Goal: Check status: Check status

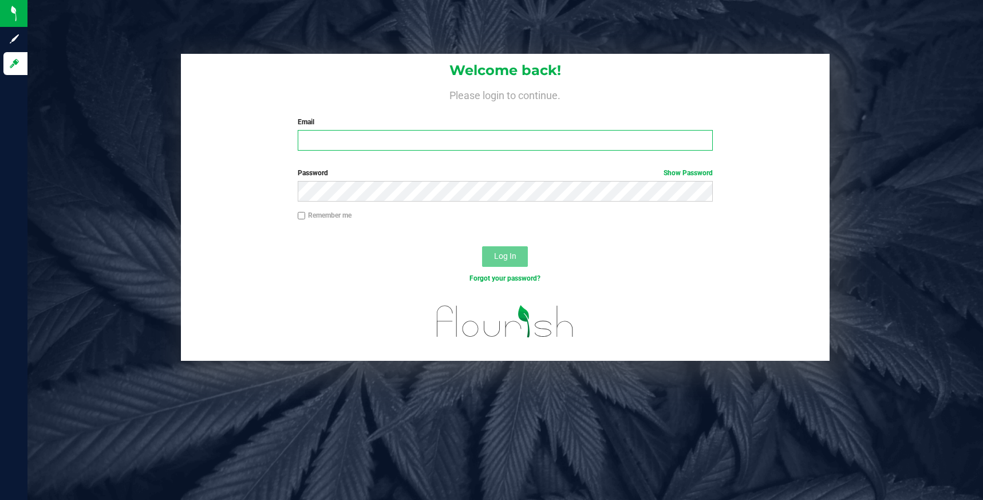
type input "[EMAIL_ADDRESS][DOMAIN_NAME]"
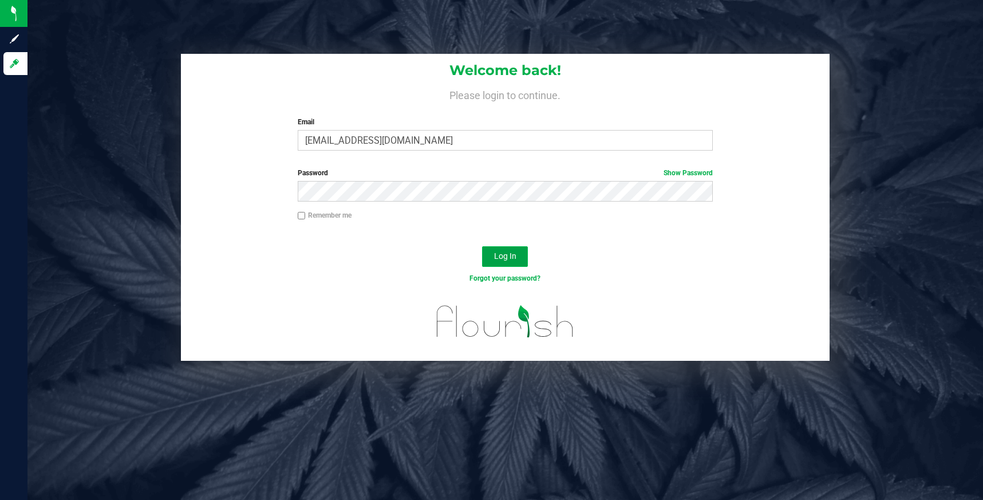
click at [504, 254] on span "Log In" at bounding box center [505, 255] width 22 height 9
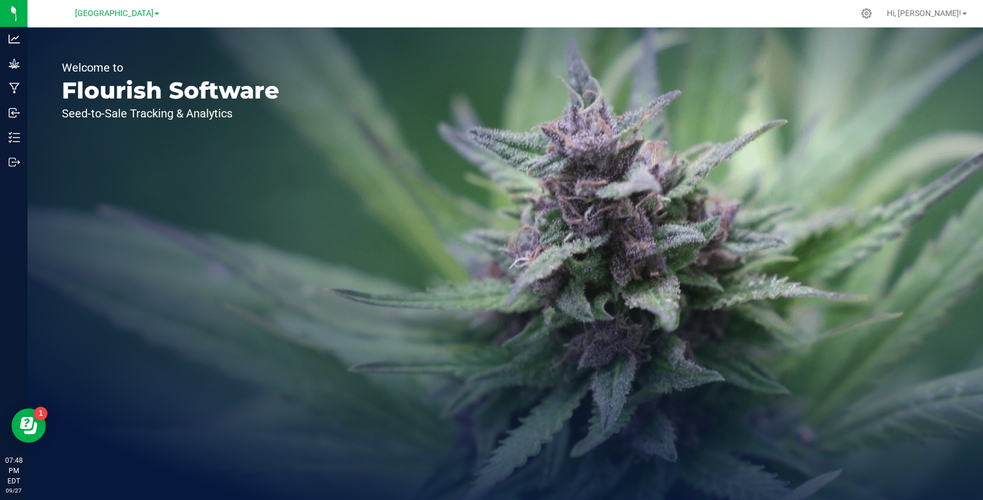
click at [157, 13] on span at bounding box center [157, 14] width 5 height 2
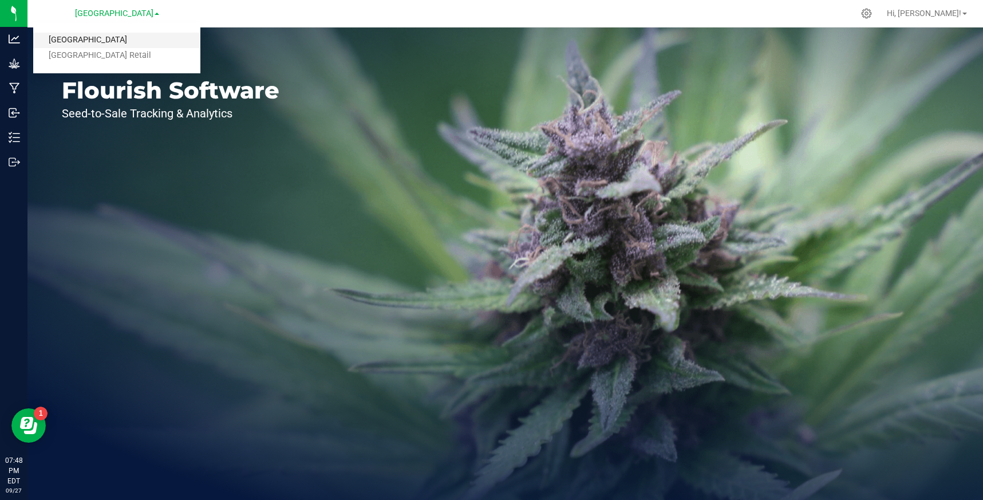
click at [122, 40] on link "[GEOGRAPHIC_DATA]" at bounding box center [116, 40] width 167 height 15
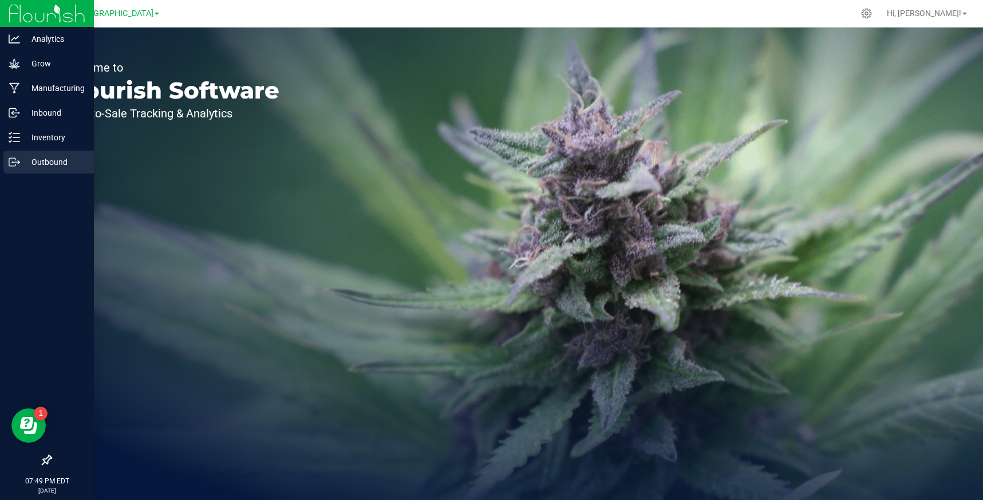
click at [43, 166] on p "Outbound" at bounding box center [54, 162] width 69 height 14
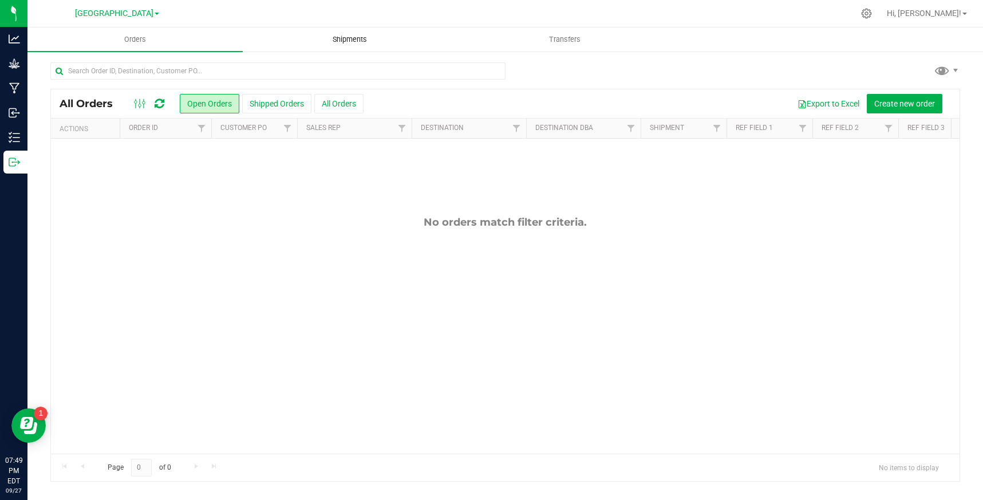
click at [350, 41] on span "Shipments" at bounding box center [349, 39] width 65 height 10
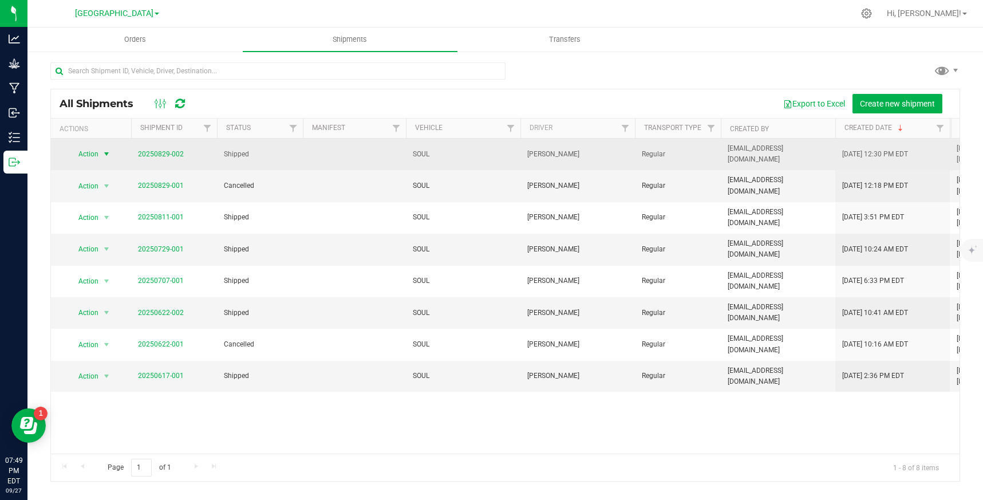
click at [100, 149] on span "select" at bounding box center [107, 154] width 14 height 16
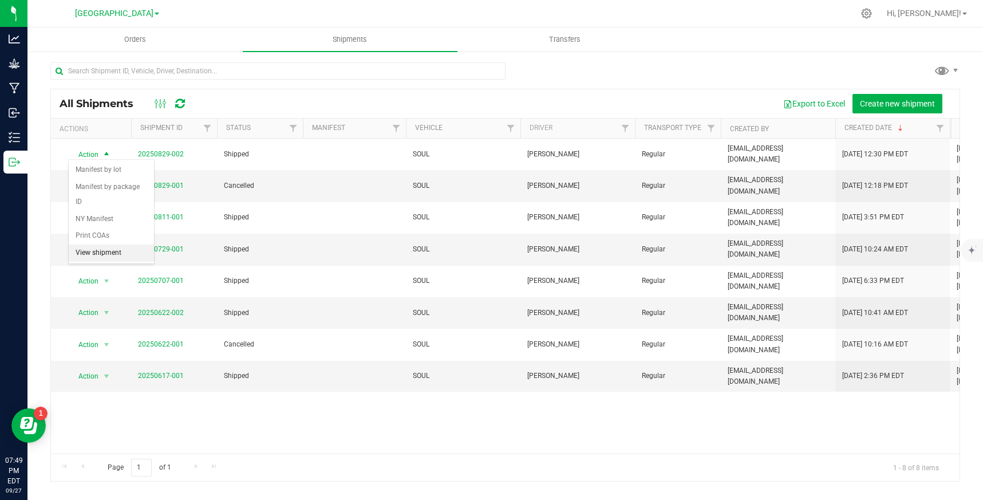
click at [104, 245] on li "View shipment" at bounding box center [111, 253] width 85 height 17
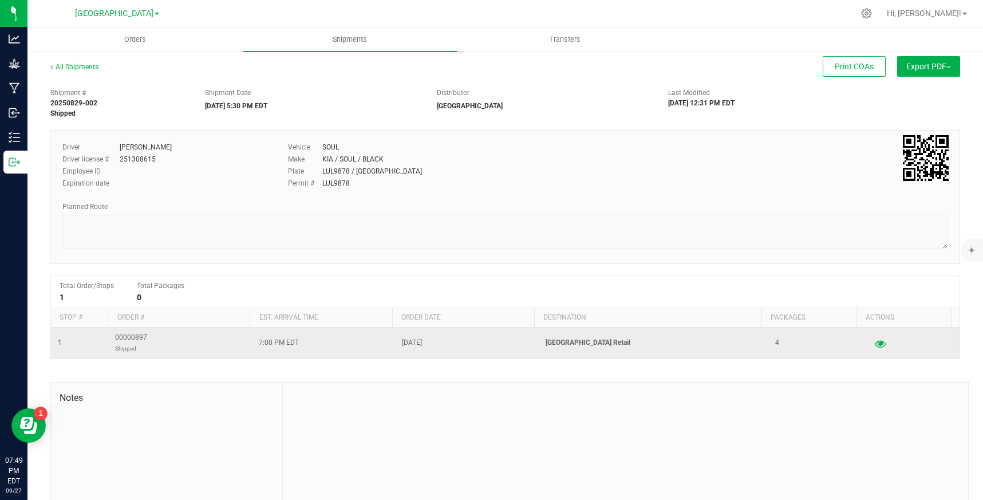
click at [875, 346] on icon "button" at bounding box center [880, 343] width 11 height 8
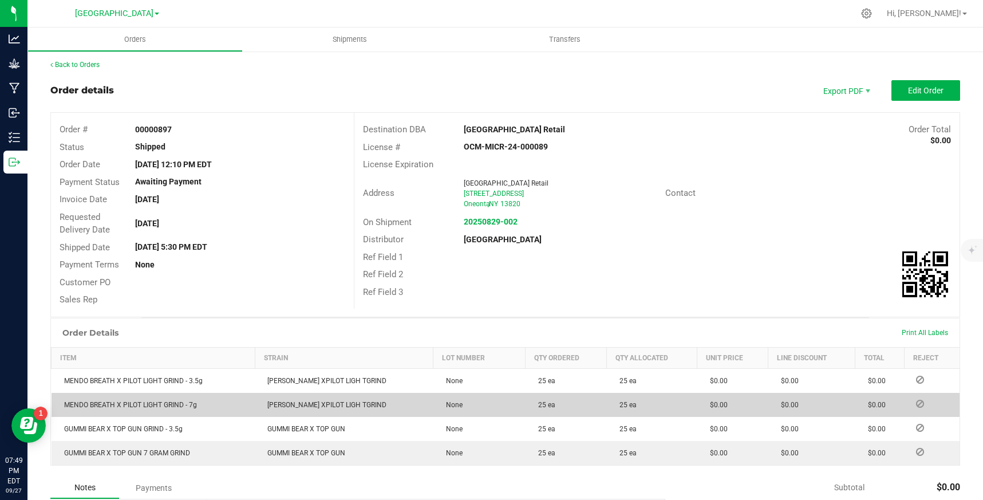
scroll to position [5, 0]
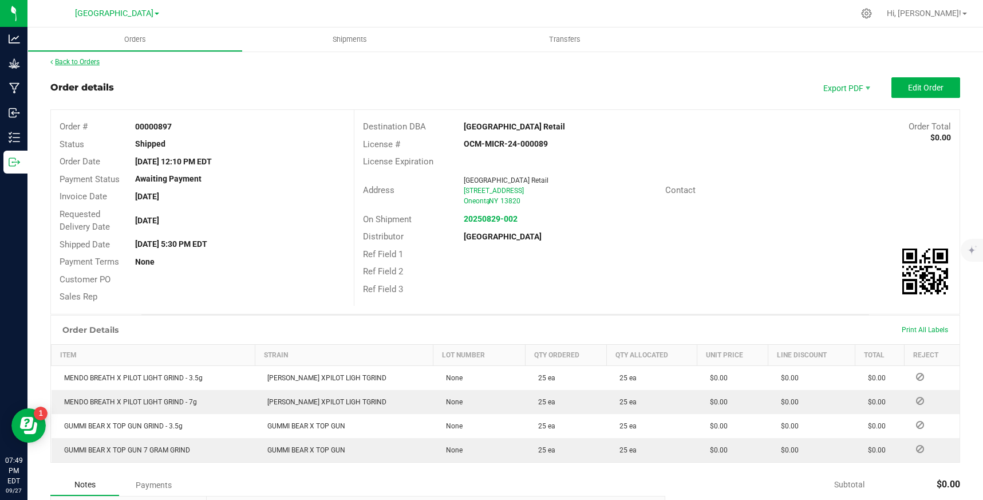
click at [72, 58] on link "Back to Orders" at bounding box center [74, 62] width 49 height 8
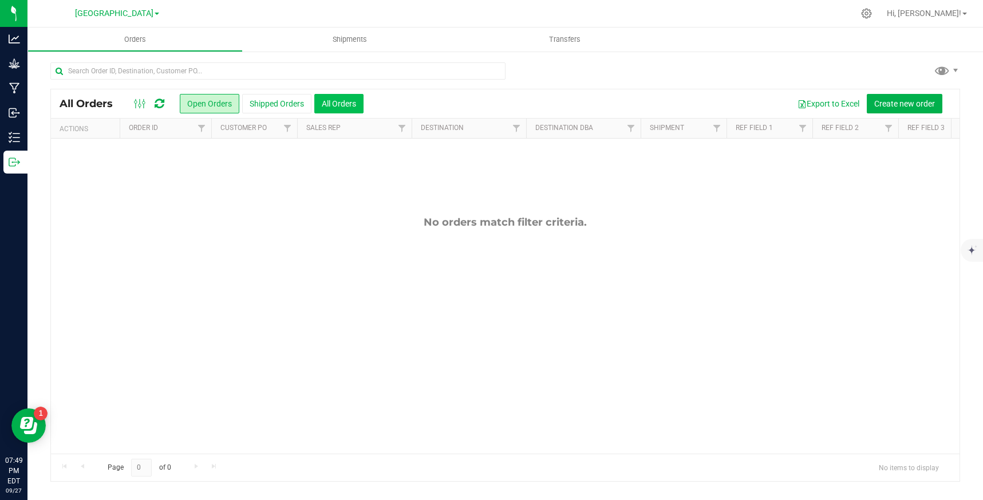
click at [337, 102] on button "All Orders" at bounding box center [338, 103] width 49 height 19
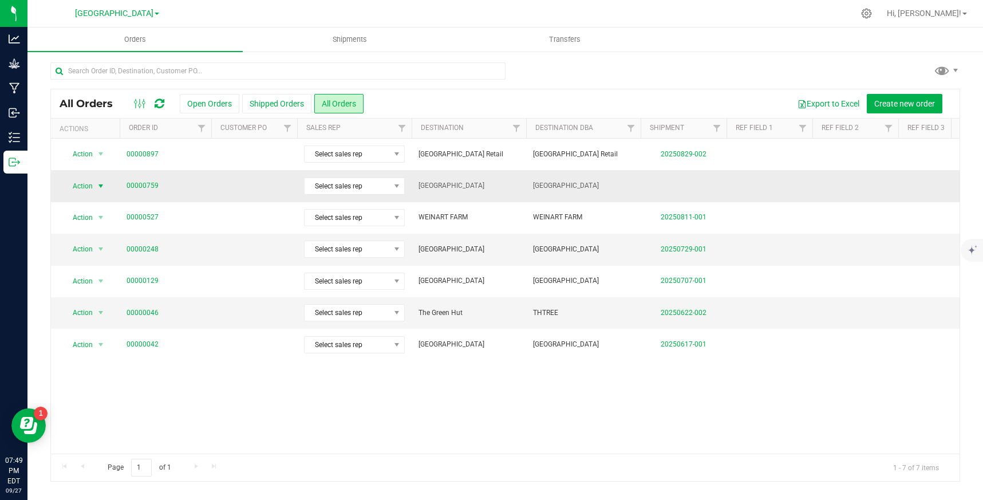
click at [100, 184] on span "select" at bounding box center [100, 186] width 9 height 9
click at [149, 183] on link "00000759" at bounding box center [143, 185] width 32 height 11
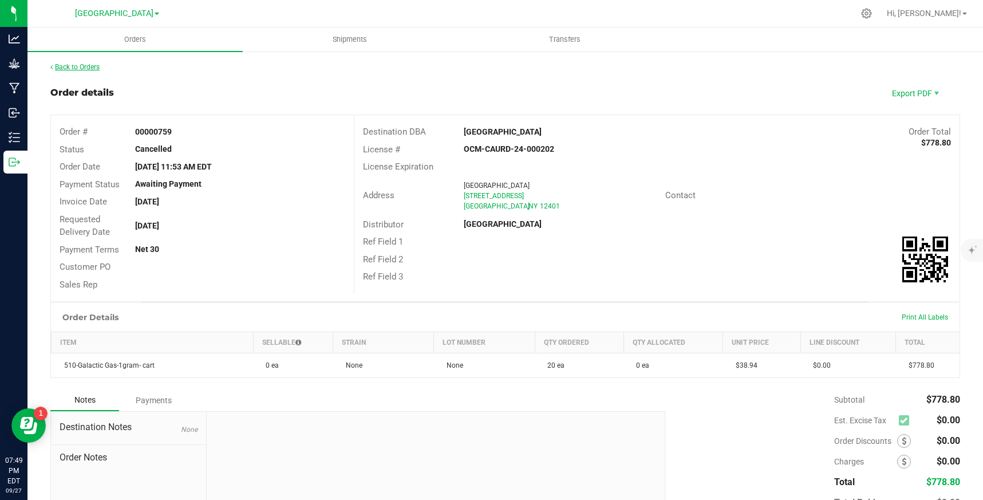
click at [79, 66] on link "Back to Orders" at bounding box center [74, 67] width 49 height 8
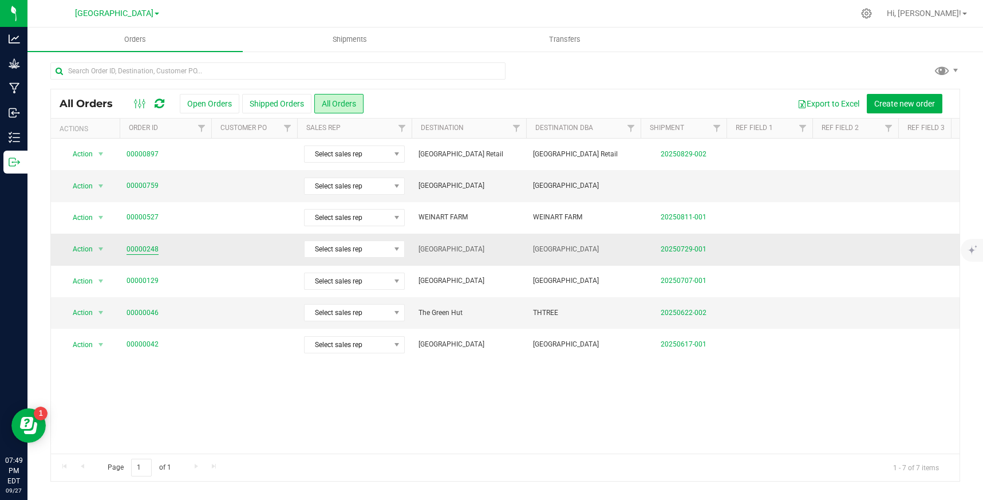
click at [151, 247] on link "00000248" at bounding box center [143, 249] width 32 height 11
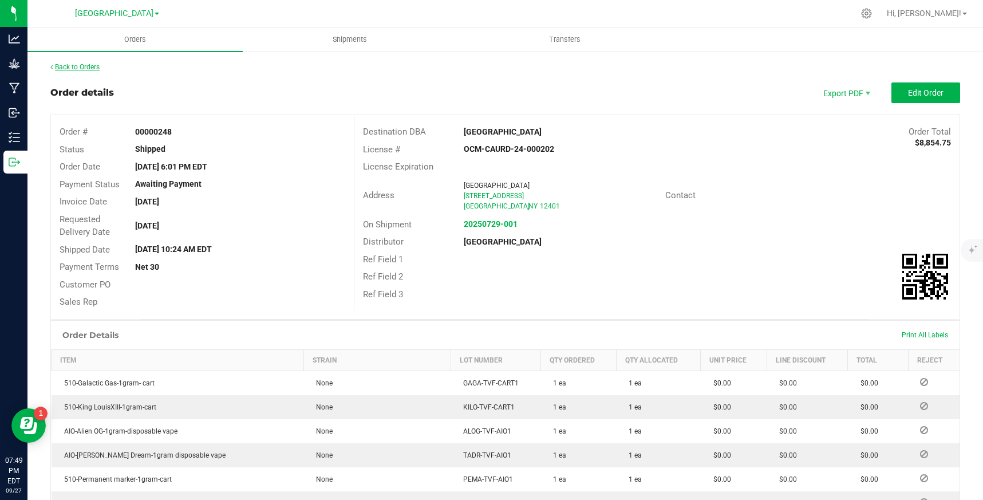
click at [82, 66] on link "Back to Orders" at bounding box center [74, 67] width 49 height 8
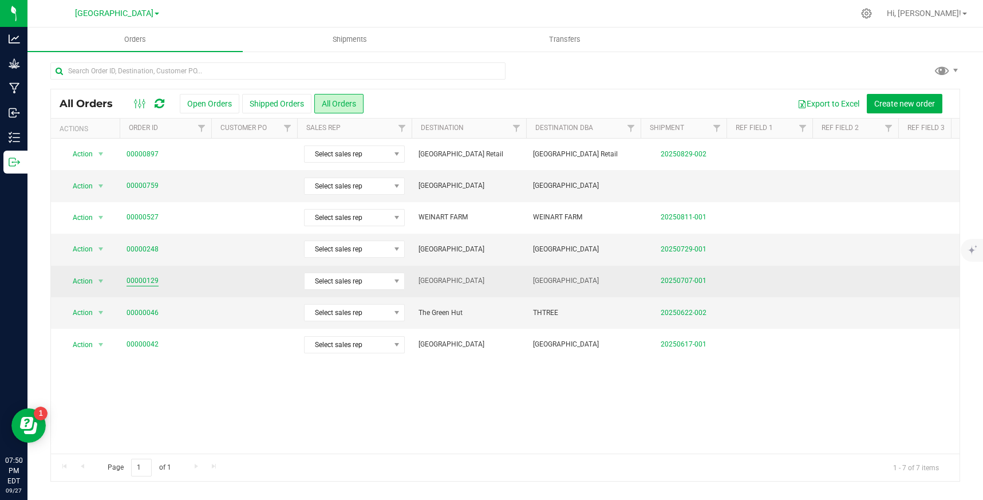
click at [144, 281] on link "00000129" at bounding box center [143, 280] width 32 height 11
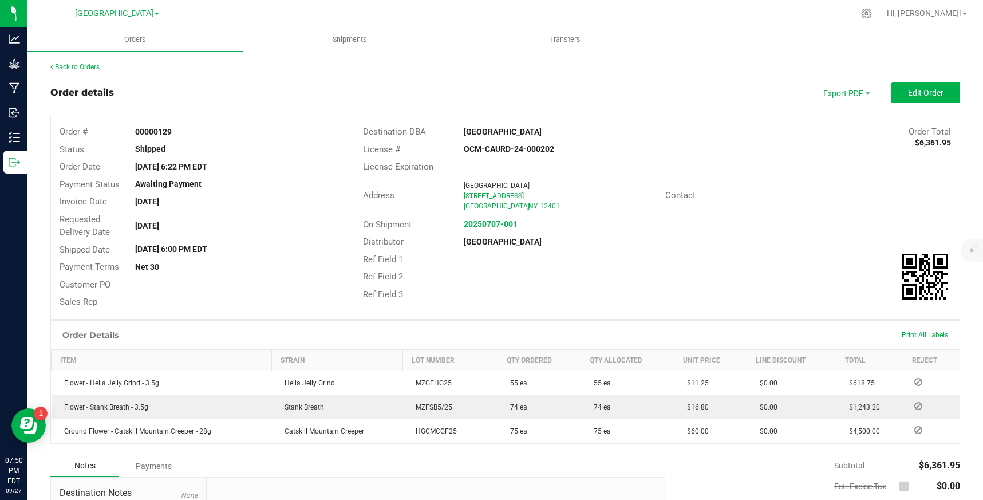
click at [70, 64] on link "Back to Orders" at bounding box center [74, 67] width 49 height 8
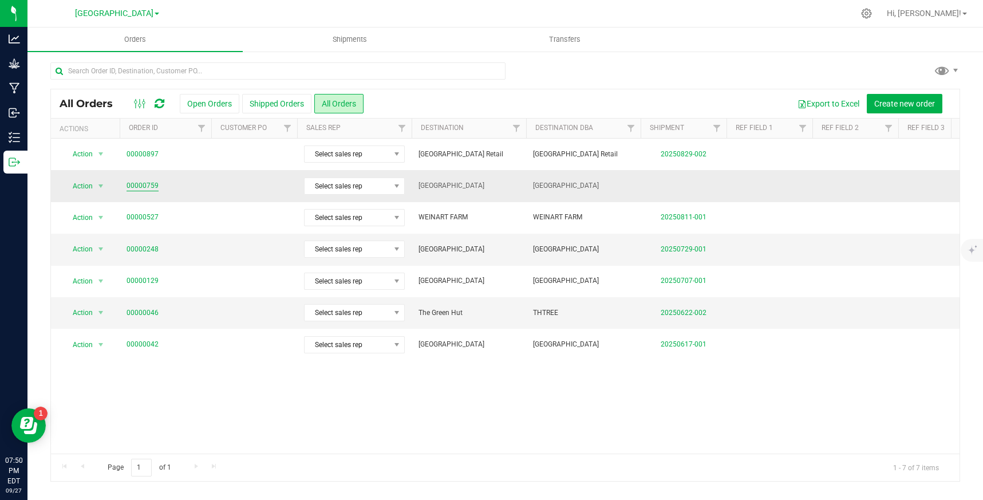
click at [134, 184] on link "00000759" at bounding box center [143, 185] width 32 height 11
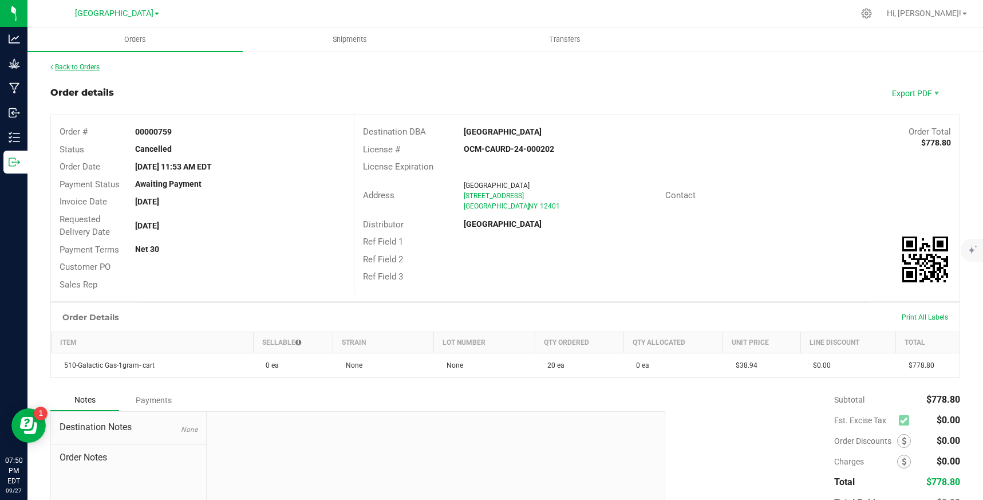
click at [78, 63] on link "Back to Orders" at bounding box center [74, 67] width 49 height 8
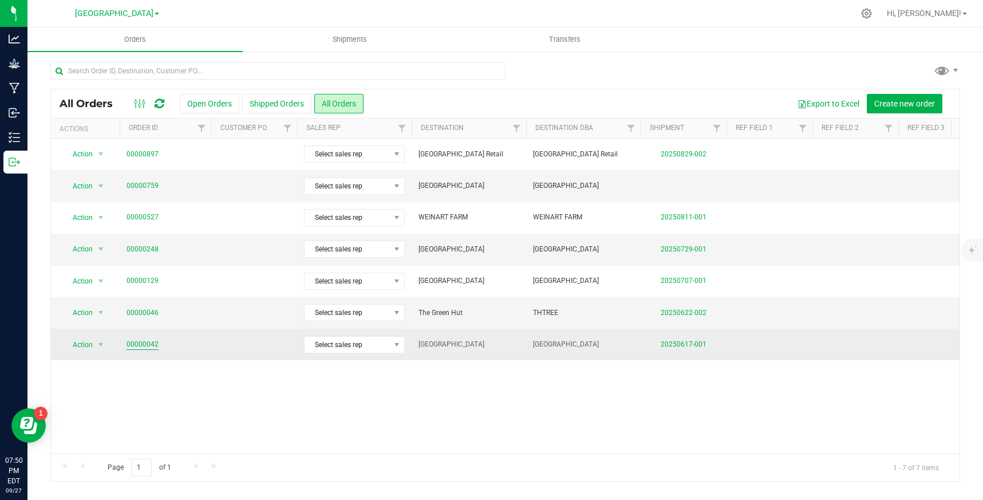
click at [144, 344] on link "00000042" at bounding box center [143, 344] width 32 height 11
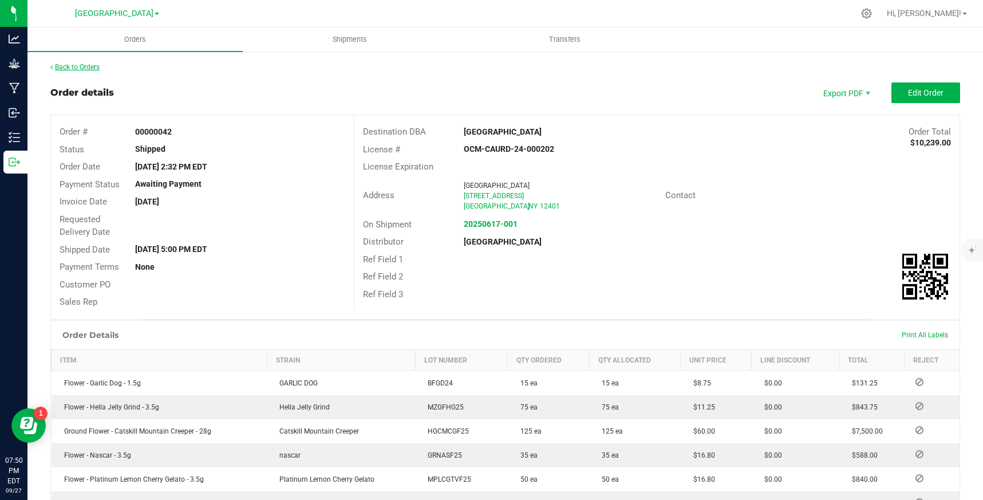
click at [89, 64] on link "Back to Orders" at bounding box center [74, 67] width 49 height 8
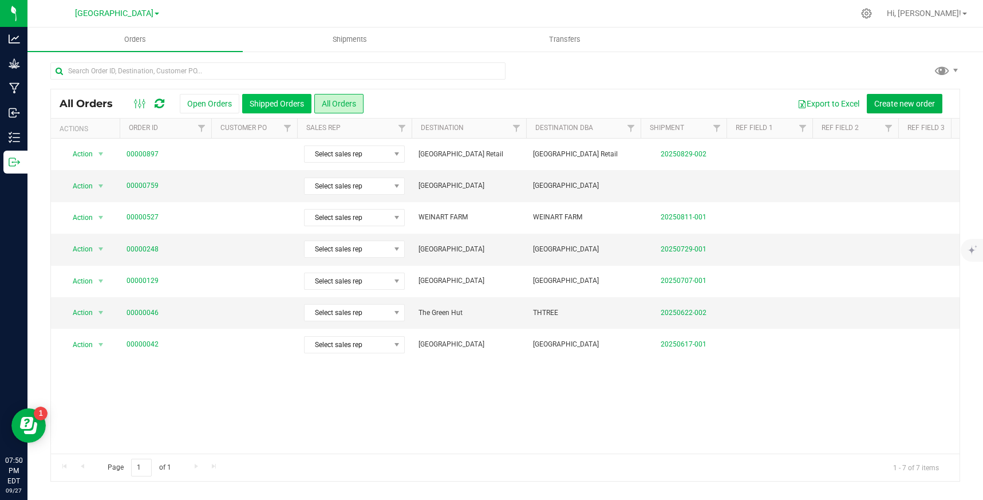
click at [272, 101] on button "Shipped Orders" at bounding box center [276, 103] width 69 height 19
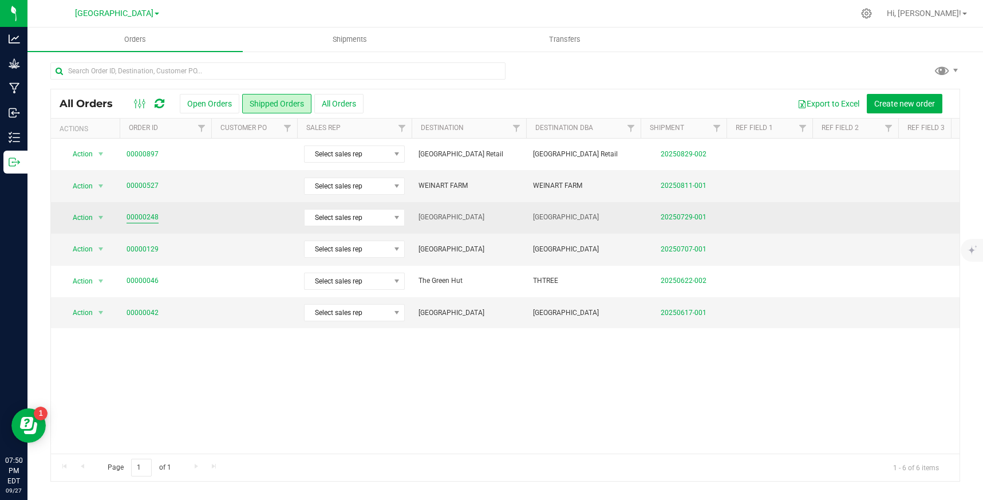
click at [132, 216] on link "00000248" at bounding box center [143, 217] width 32 height 11
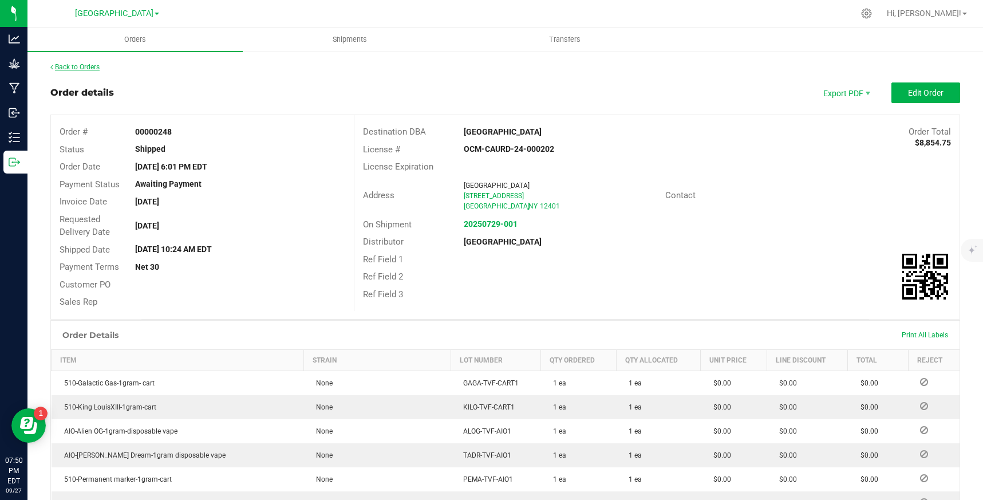
click at [84, 66] on link "Back to Orders" at bounding box center [74, 67] width 49 height 8
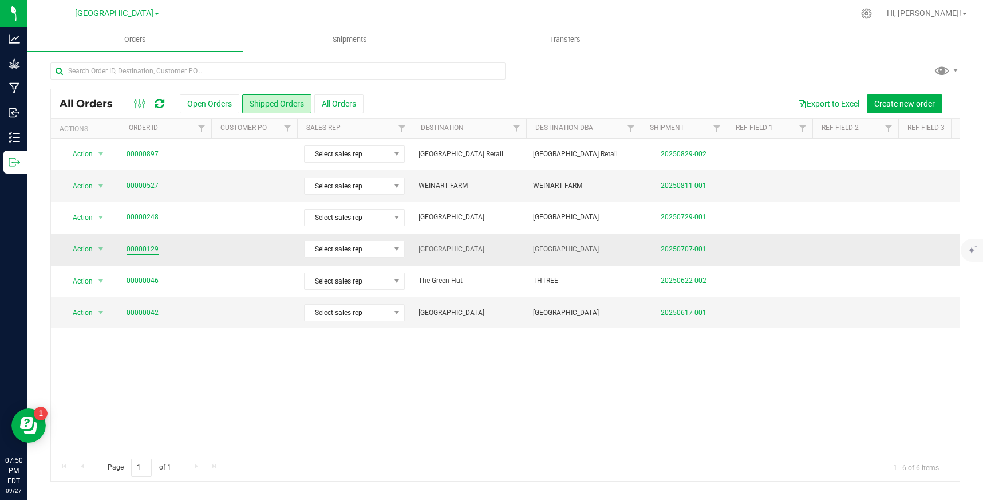
click at [140, 247] on link "00000129" at bounding box center [143, 249] width 32 height 11
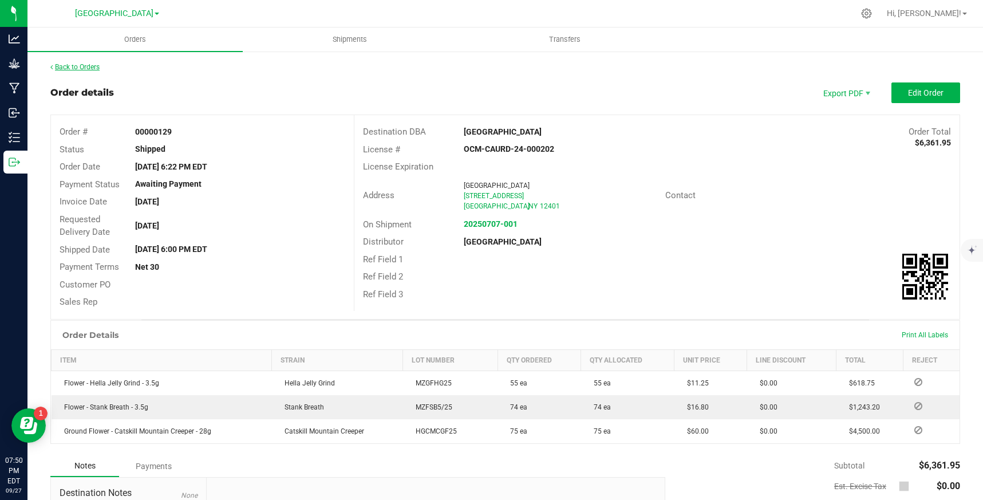
click at [85, 66] on link "Back to Orders" at bounding box center [74, 67] width 49 height 8
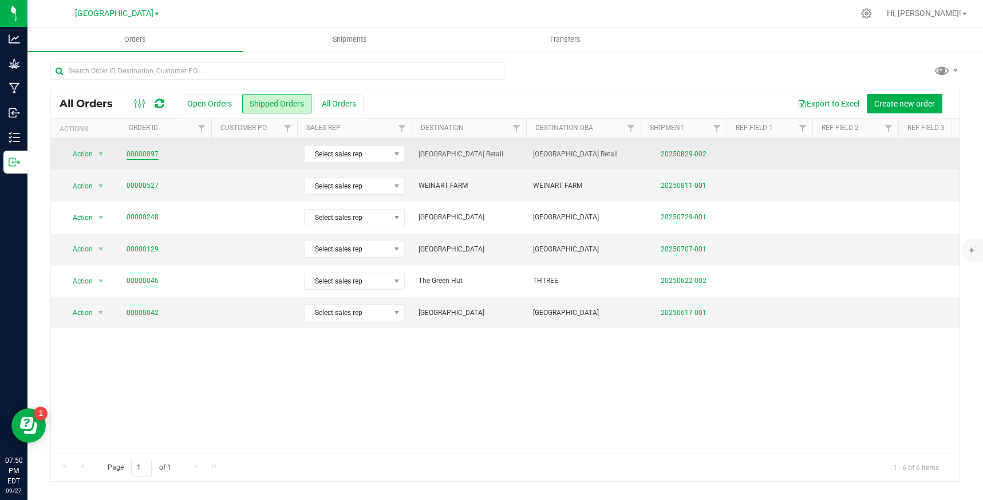
click at [146, 152] on link "00000897" at bounding box center [143, 154] width 32 height 11
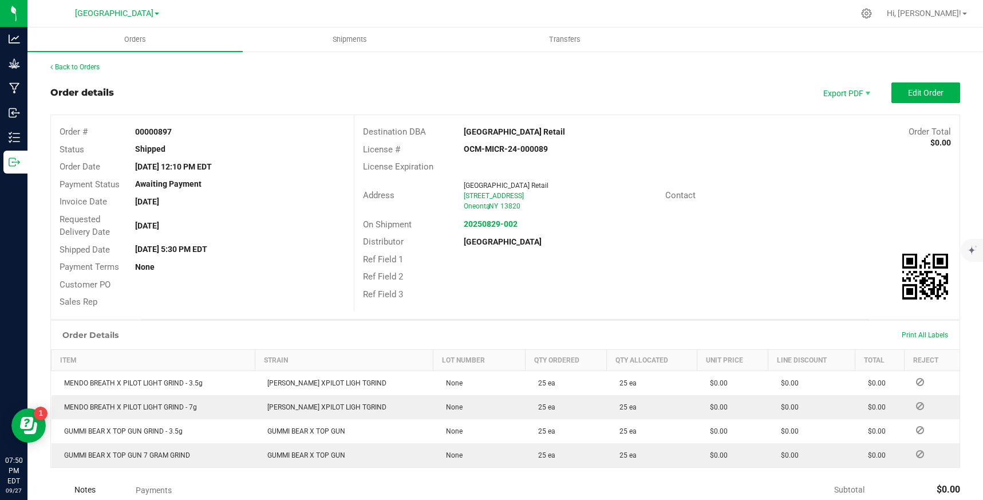
click at [79, 62] on div "Back to Orders" at bounding box center [505, 67] width 910 height 10
click at [78, 64] on link "Back to Orders" at bounding box center [74, 67] width 49 height 8
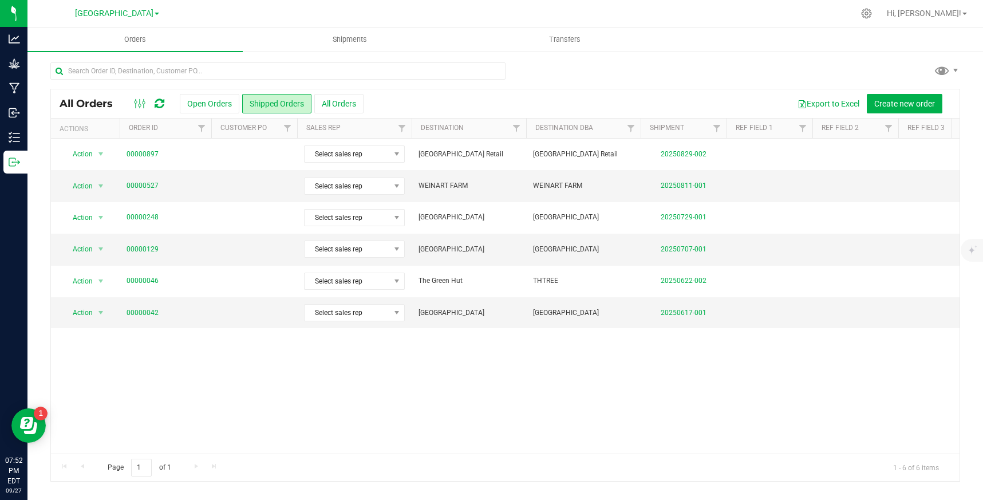
click at [156, 11] on link "[GEOGRAPHIC_DATA]" at bounding box center [117, 12] width 84 height 11
click at [120, 57] on link "[GEOGRAPHIC_DATA] Retail" at bounding box center [116, 55] width 167 height 15
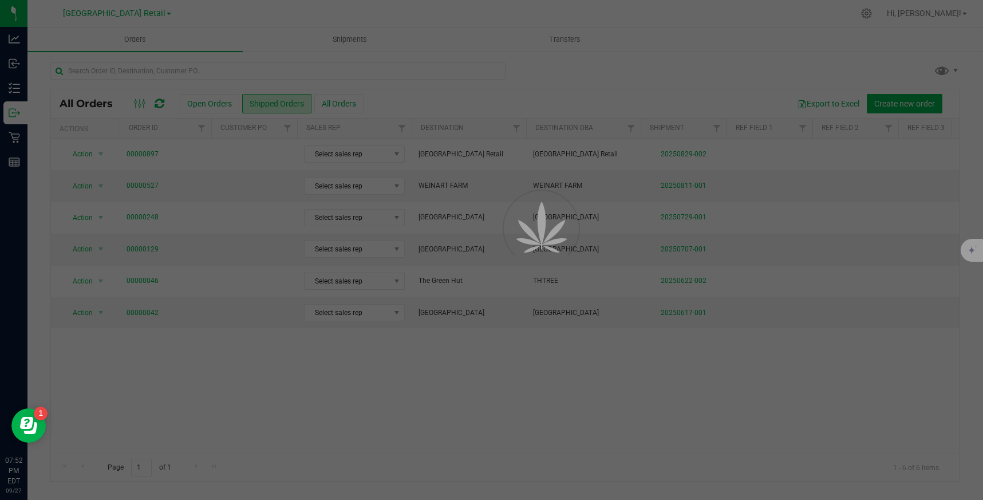
click at [13, 164] on div at bounding box center [491, 250] width 983 height 500
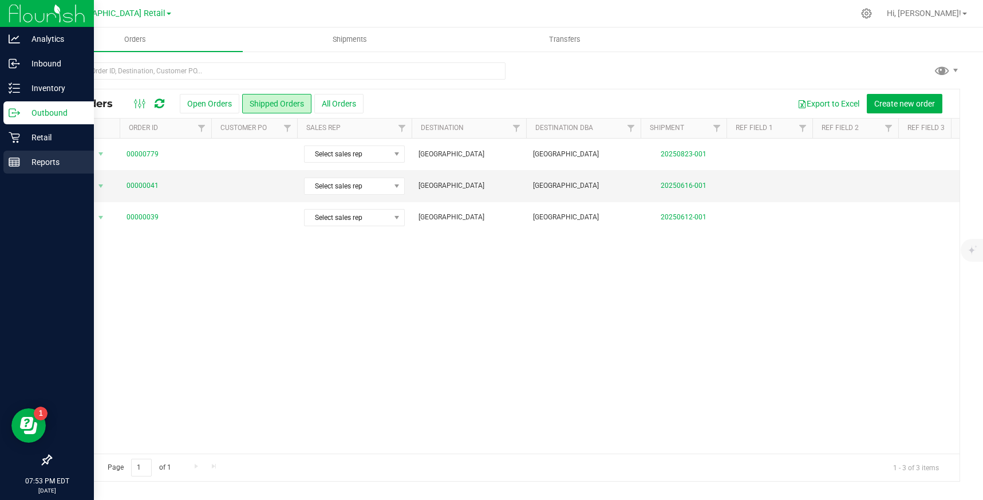
click at [13, 162] on line at bounding box center [14, 162] width 10 height 0
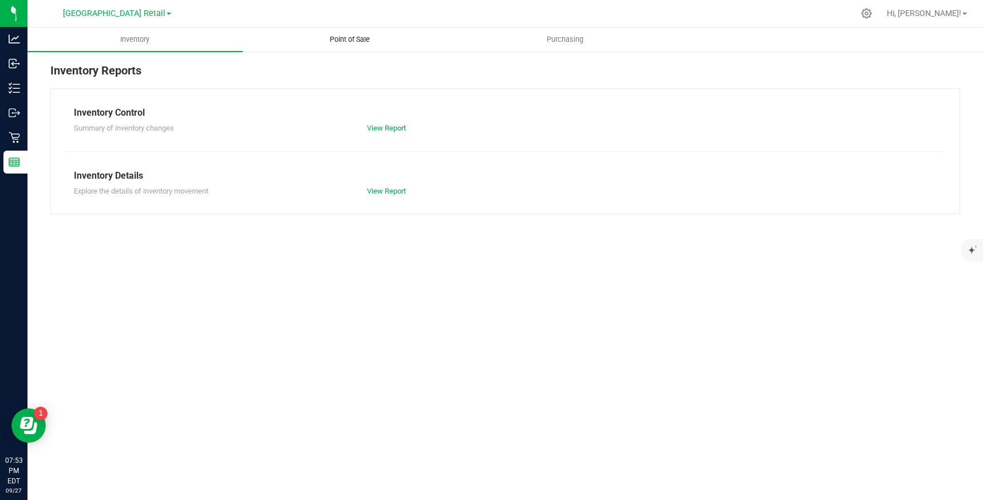
click at [356, 36] on span "Point of Sale" at bounding box center [349, 39] width 71 height 10
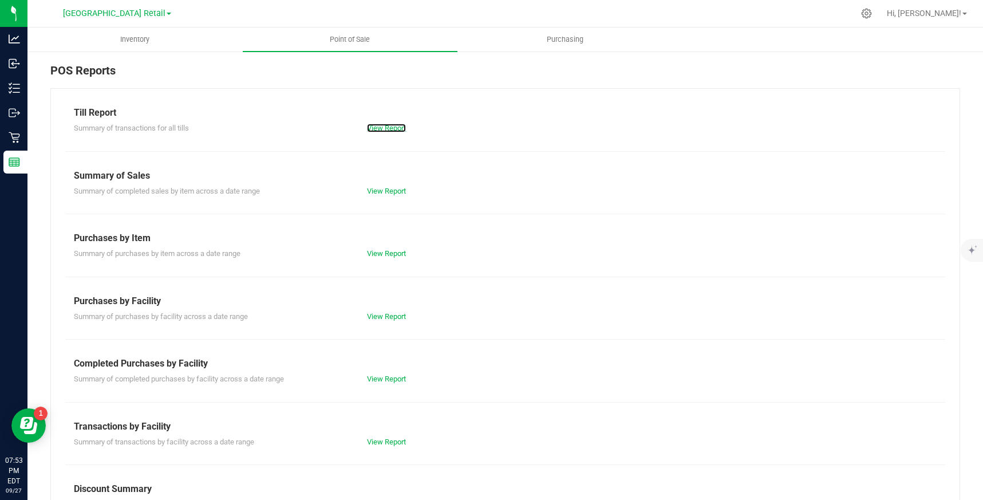
click at [392, 125] on link "View Report" at bounding box center [386, 128] width 39 height 9
